Goal: Transaction & Acquisition: Purchase product/service

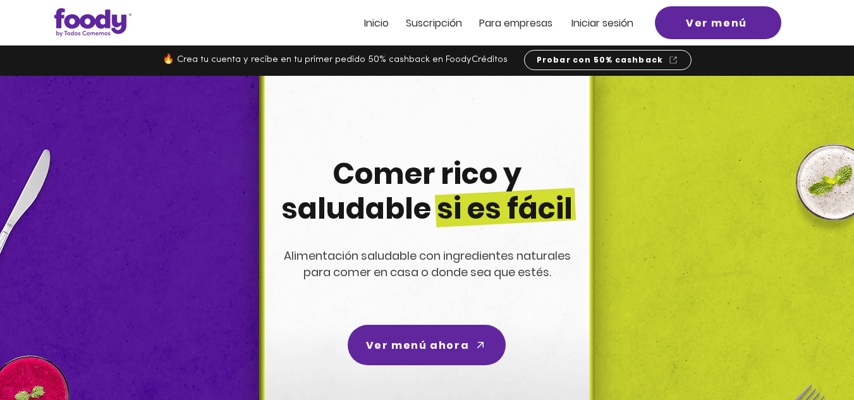
click at [613, 26] on span "Iniciar sesión" at bounding box center [603, 23] width 62 height 15
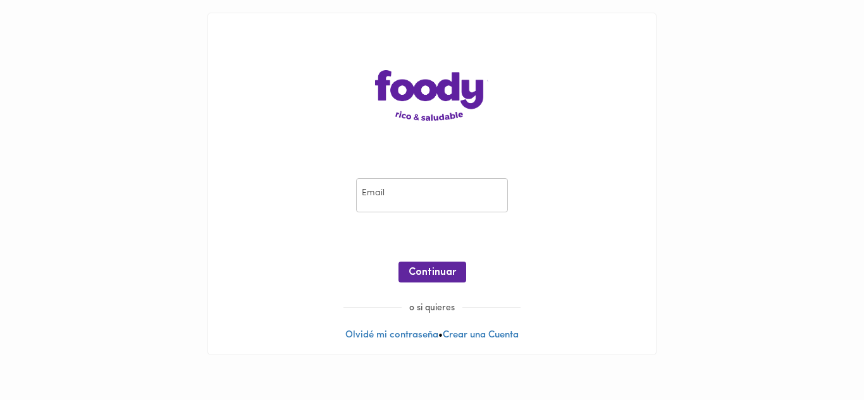
click at [382, 197] on input "email" at bounding box center [432, 195] width 152 height 35
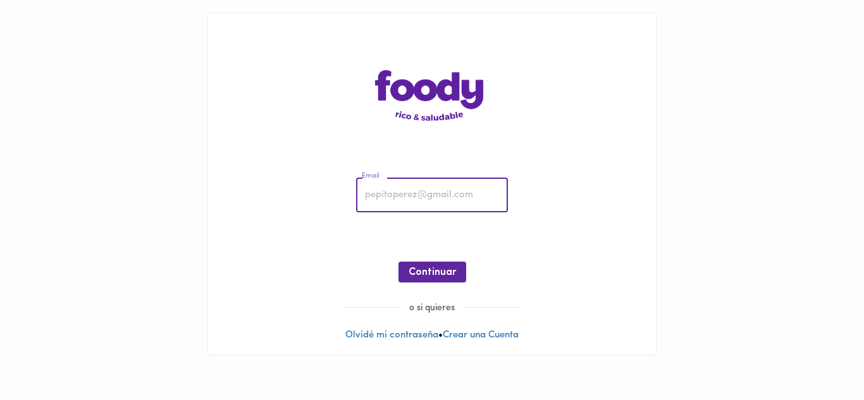
type input "tatianasilvabarrera@gmail.com"
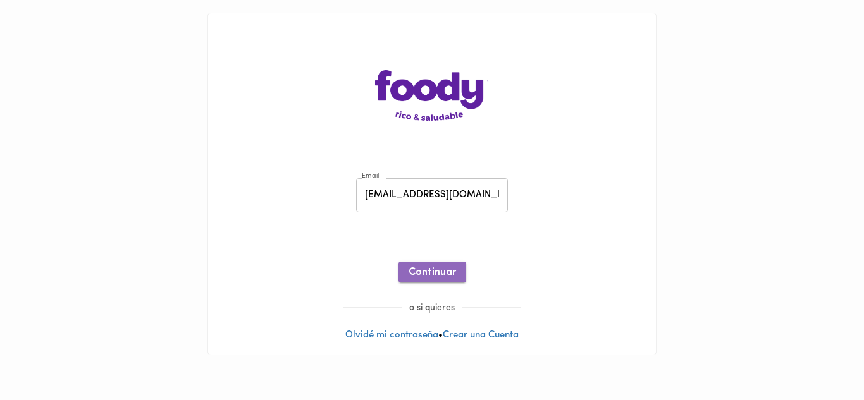
click at [434, 272] on span "Continuar" at bounding box center [431, 273] width 47 height 12
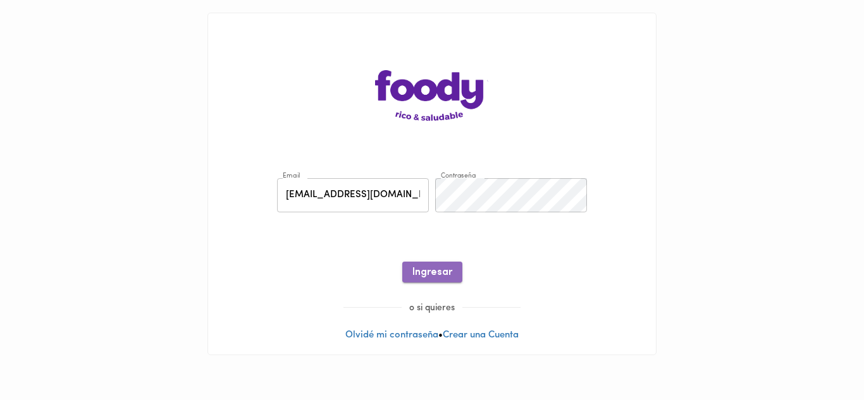
click at [434, 273] on span "Ingresar" at bounding box center [432, 273] width 40 height 12
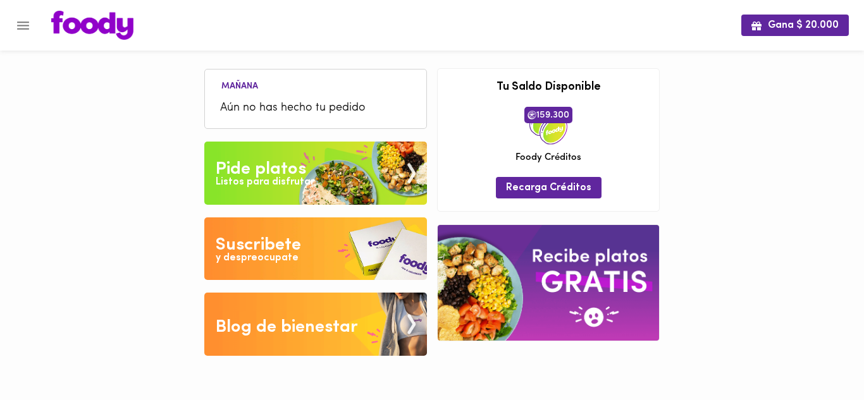
click at [310, 118] on li "Aún no has hecho tu pedido" at bounding box center [315, 108] width 209 height 27
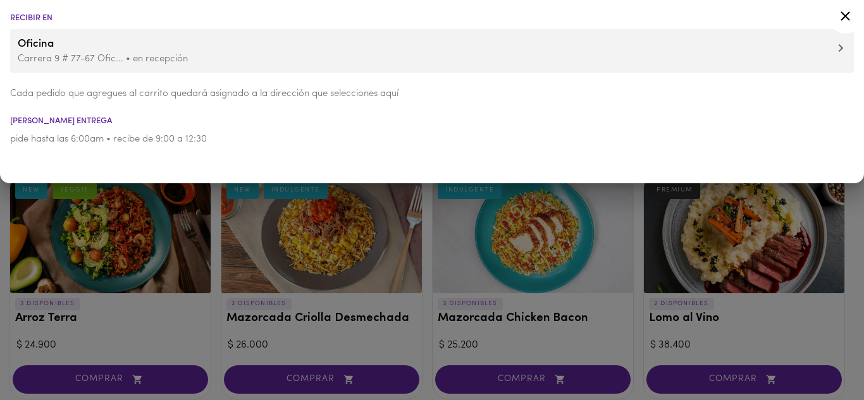
click at [844, 20] on icon at bounding box center [845, 16] width 16 height 16
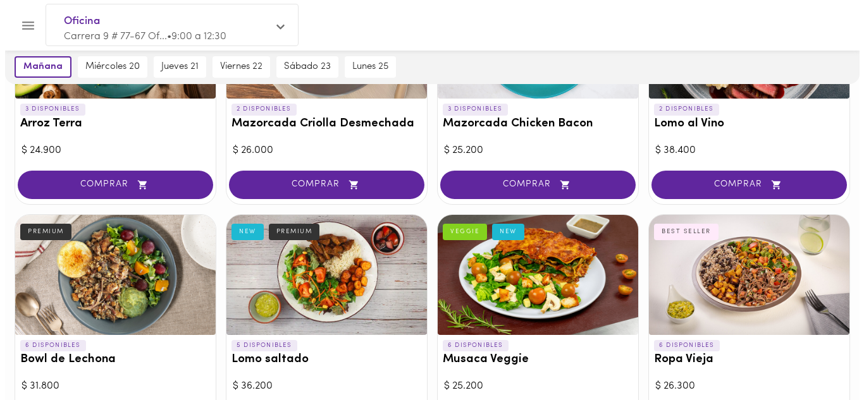
scroll to position [201, 0]
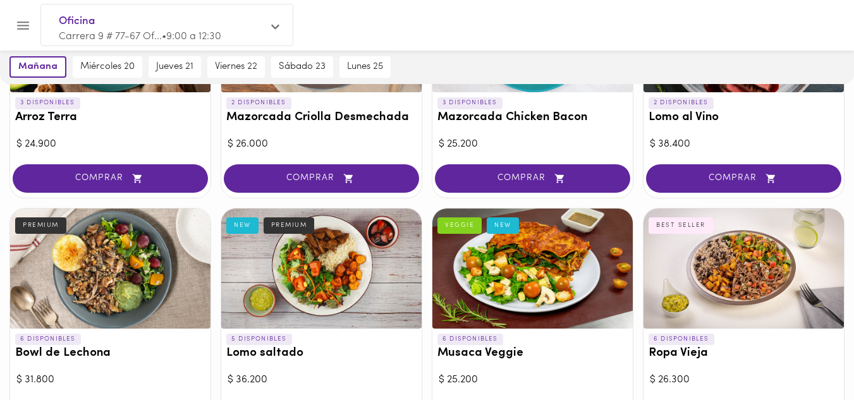
click at [515, 258] on div at bounding box center [532, 269] width 200 height 120
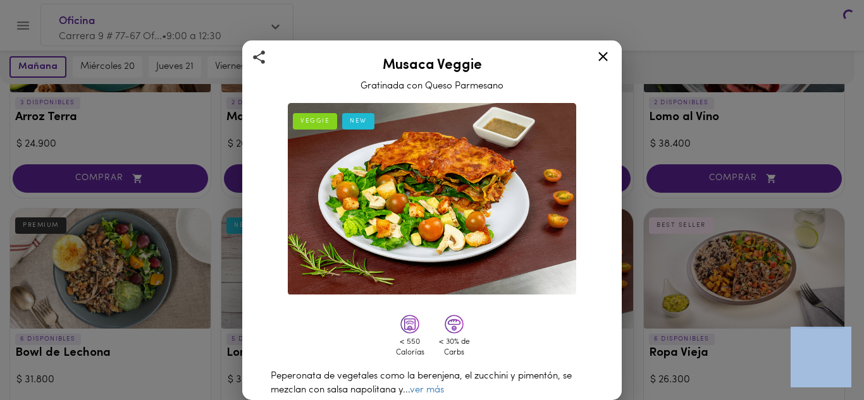
click at [515, 258] on div "Musaca Veggie Gratinada con Queso Parmesano VEGGIE NEW < 550 Calorías < 30% de …" at bounding box center [432, 200] width 864 height 400
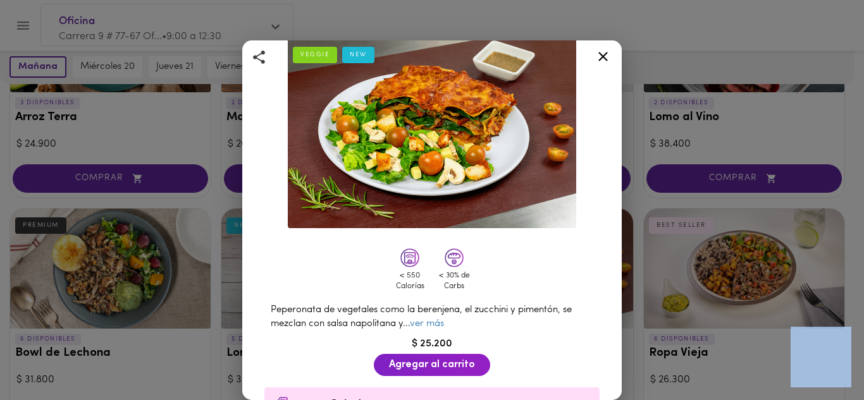
scroll to position [68, 0]
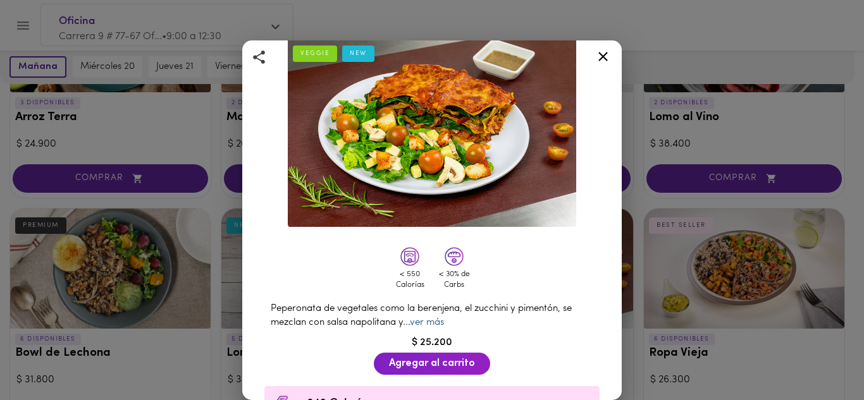
click at [427, 318] on link "ver más" at bounding box center [427, 322] width 34 height 9
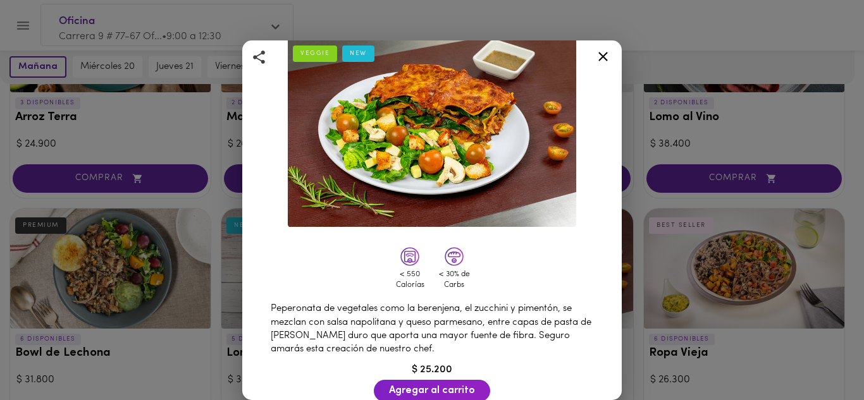
click at [606, 56] on icon at bounding box center [603, 57] width 16 height 16
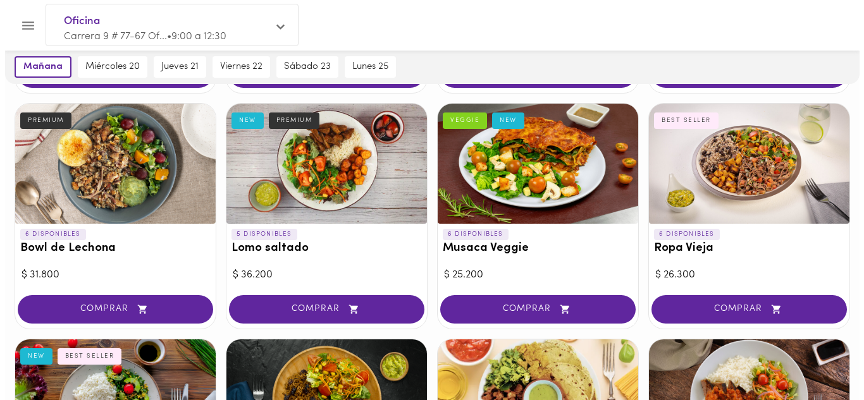
scroll to position [321, 0]
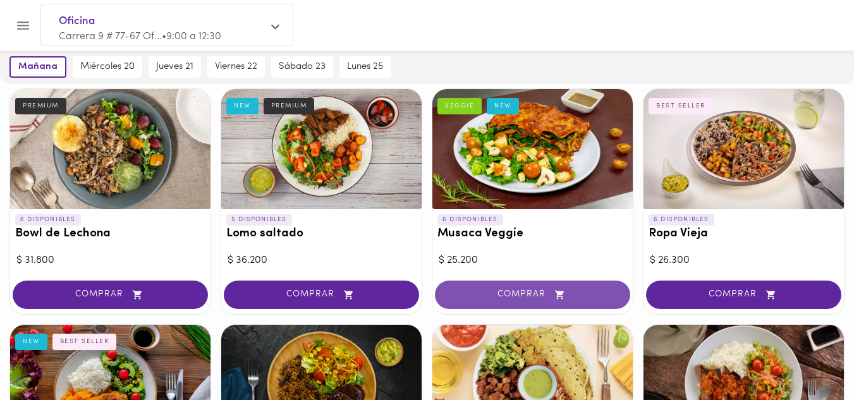
click at [518, 292] on span "COMPRAR" at bounding box center [533, 295] width 164 height 11
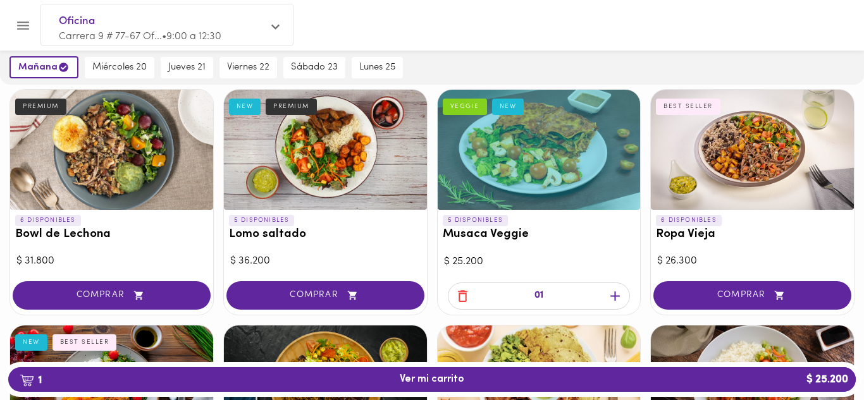
scroll to position [321, 0]
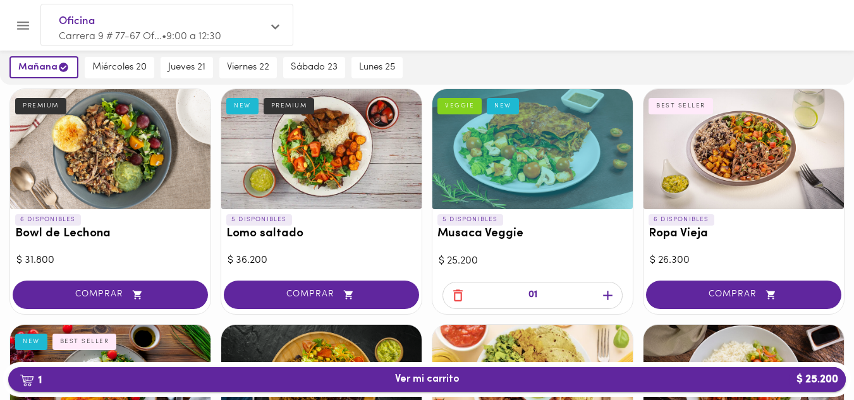
click at [453, 378] on span "1 Ver mi carrito $ 25.200" at bounding box center [427, 380] width 64 height 12
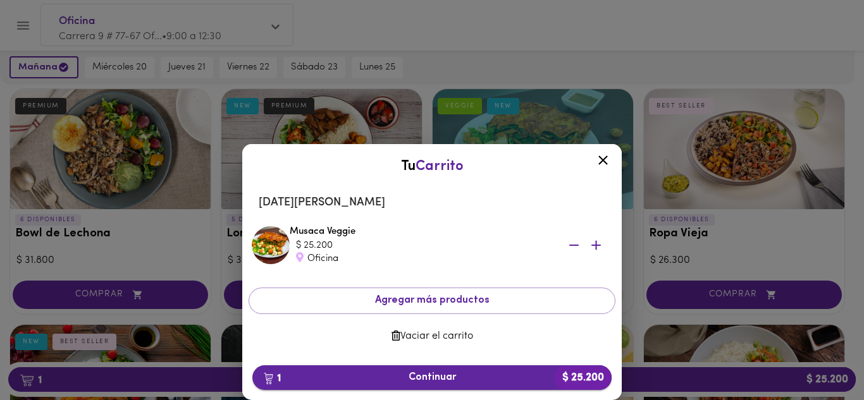
click at [445, 378] on span "1 Continuar $ 25.200" at bounding box center [431, 378] width 339 height 12
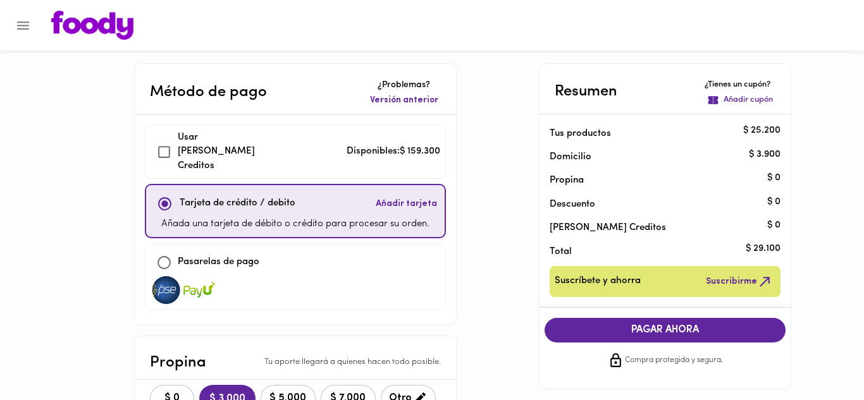
checkbox input "true"
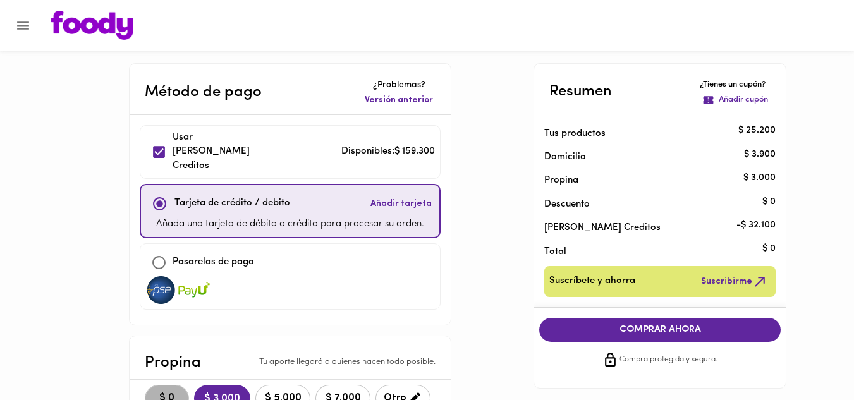
click at [172, 393] on span "$ 0" at bounding box center [167, 399] width 28 height 12
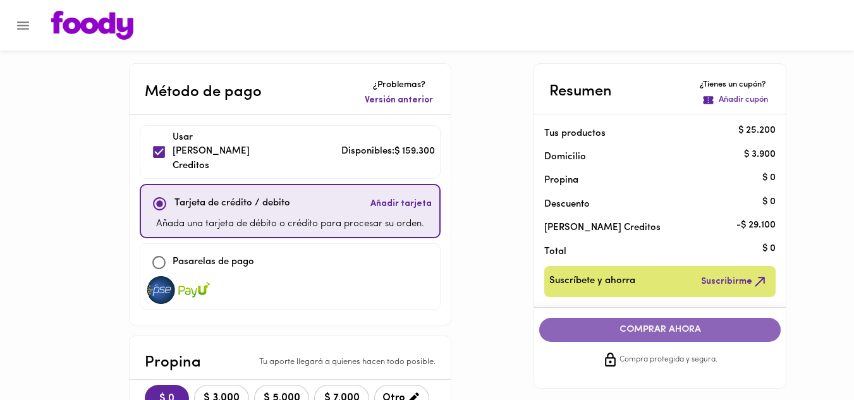
click at [659, 331] on span "COMPRAR AHORA" at bounding box center [660, 329] width 216 height 11
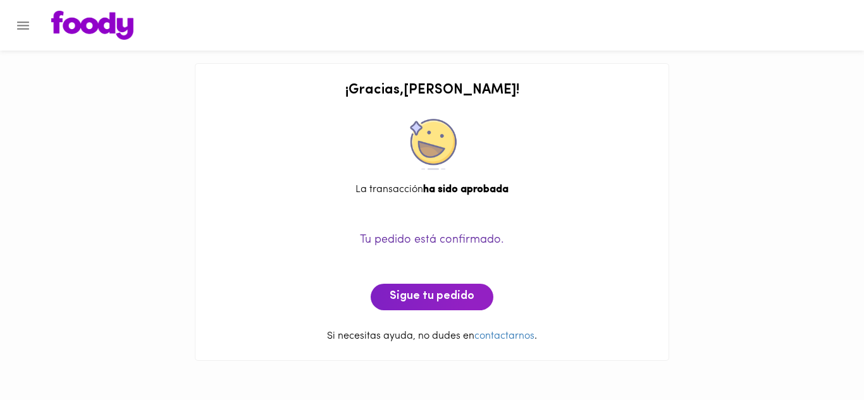
click at [21, 21] on icon "Menu" at bounding box center [23, 25] width 12 height 8
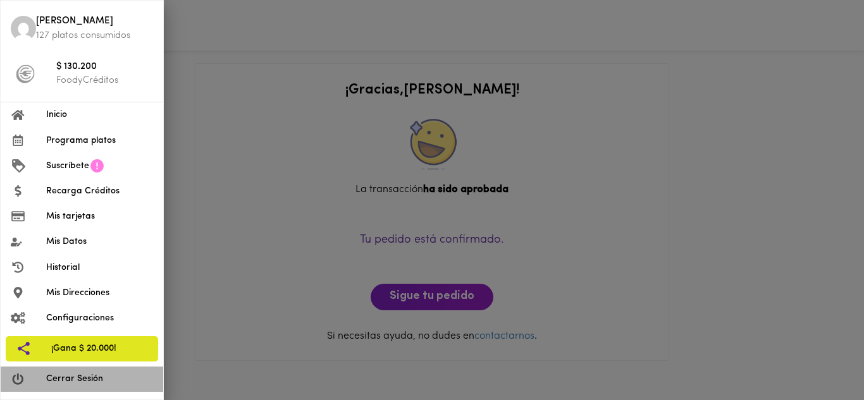
click at [77, 381] on span "Cerrar Sesión" at bounding box center [99, 378] width 107 height 13
